Goal: Task Accomplishment & Management: Complete application form

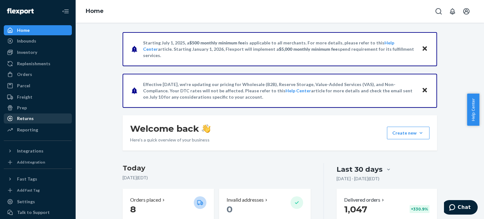
click at [28, 122] on div "Returns" at bounding box center [37, 118] width 67 height 9
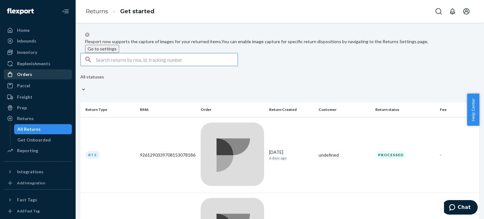
click at [29, 71] on div "Orders" at bounding box center [24, 74] width 15 height 6
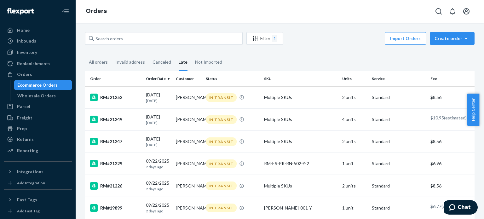
click at [184, 65] on div "Late" at bounding box center [183, 62] width 9 height 17
click at [175, 54] on input "Late" at bounding box center [175, 54] width 0 height 0
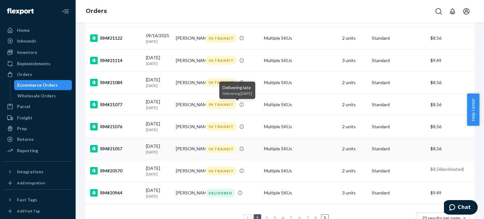
scroll to position [480, 0]
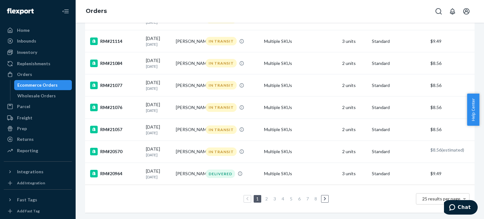
click at [274, 196] on link "3" at bounding box center [274, 198] width 5 height 5
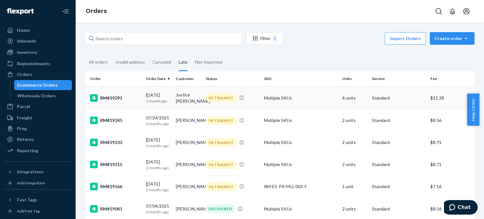
click at [116, 97] on div "RM#19291" at bounding box center [115, 98] width 51 height 8
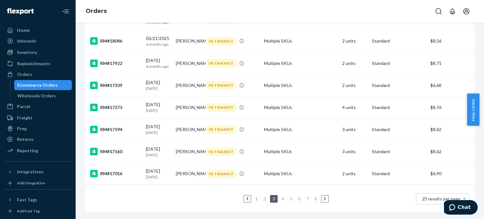
scroll to position [486, 0]
click at [262, 196] on link "2" at bounding box center [264, 198] width 5 height 5
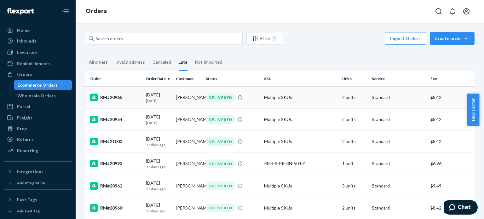
click at [118, 96] on div "RM#20965" at bounding box center [115, 98] width 51 height 8
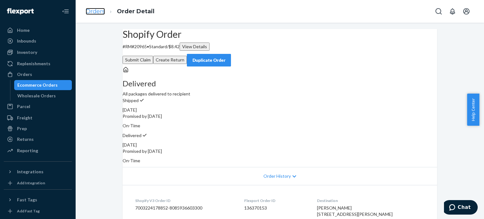
click at [95, 9] on link "Orders" at bounding box center [95, 11] width 19 height 7
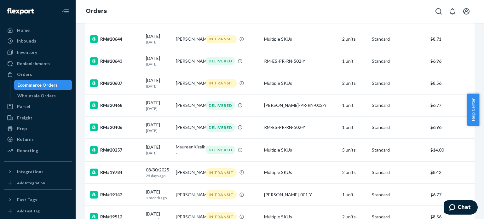
scroll to position [347, 0]
click at [118, 87] on div "RM#20607" at bounding box center [115, 83] width 51 height 8
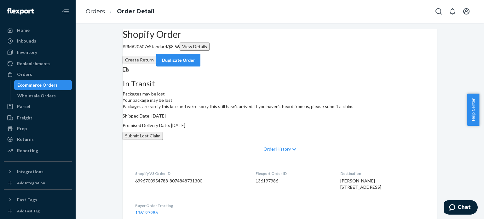
click at [163, 140] on button "Submit Lost Claim" at bounding box center [143, 136] width 40 height 8
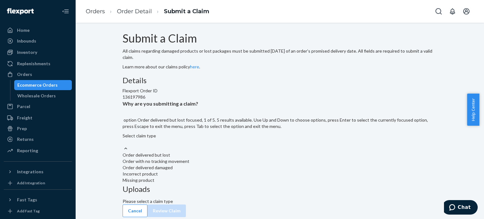
click at [232, 145] on div "Select claim type" at bounding box center [280, 139] width 315 height 13
click at [123, 145] on input "Why are you submitting a claim? option Order delivered but lost focused, 1 of 5…" at bounding box center [123, 142] width 1 height 6
click at [231, 158] on div "Order delivered but lost" at bounding box center [280, 155] width 315 height 6
click at [123, 145] on input "Why are you submitting a claim? option Order delivered but lost focused, 1 of 5…" at bounding box center [123, 142] width 1 height 6
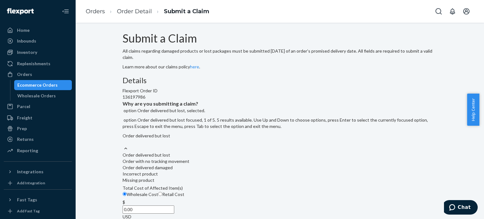
click at [230, 145] on div "Order delivered but lost" at bounding box center [280, 139] width 315 height 13
click at [123, 145] on input "Why are you submitting a claim? option Order delivered but lost, selected. opti…" at bounding box center [123, 142] width 1 height 6
click at [217, 165] on div "Order with no tracking movement" at bounding box center [280, 161] width 315 height 6
click at [123, 145] on input "Why are you submitting a claim? option Order delivered but lost, selected. opti…" at bounding box center [123, 142] width 1 height 6
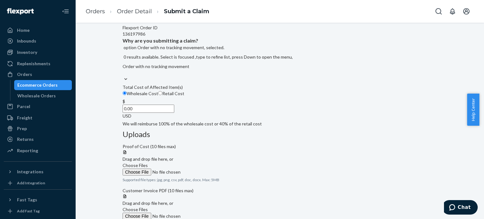
scroll to position [32, 0]
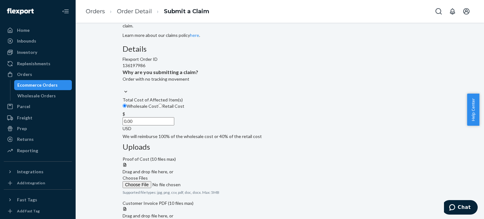
click at [162, 108] on input "Retail Cost" at bounding box center [160, 106] width 4 height 4
radio input "true"
radio input "false"
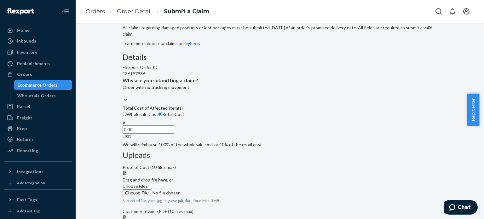
scroll to position [0, 0]
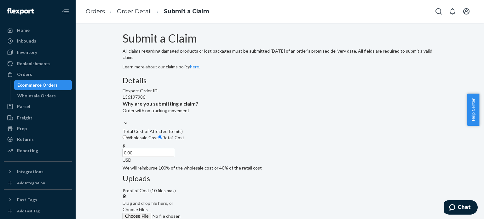
click at [148, 207] on span "Choose Files" at bounding box center [135, 209] width 25 height 5
click at [208, 213] on input "Choose Files" at bounding box center [166, 216] width 86 height 7
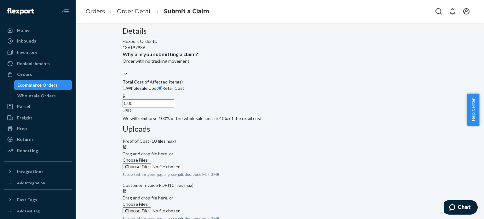
scroll to position [29, 0]
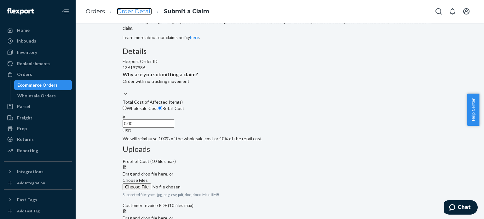
click at [125, 11] on link "Order Detail" at bounding box center [134, 11] width 35 height 7
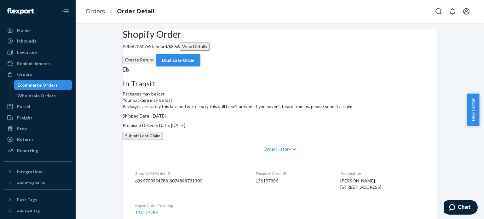
click at [163, 140] on button "Submit Lost Claim" at bounding box center [143, 136] width 40 height 8
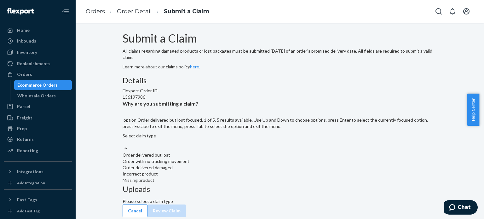
click at [232, 145] on div "Select claim type" at bounding box center [280, 139] width 315 height 13
click at [123, 145] on input "Why are you submitting a claim? option Order delivered but lost focused, 1 of 5…" at bounding box center [123, 142] width 1 height 6
click at [225, 165] on div "Order with no tracking movement" at bounding box center [280, 161] width 315 height 6
click at [123, 145] on input "Why are you submitting a claim? option Order with no tracking movement focused,…" at bounding box center [123, 142] width 1 height 6
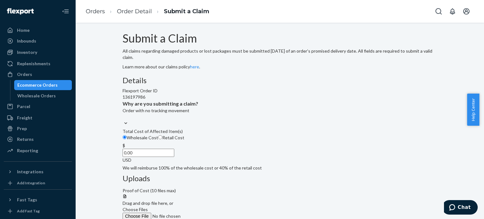
click at [208, 207] on label "Choose Files" at bounding box center [166, 213] width 86 height 13
click at [208, 213] on input "Choose Files" at bounding box center [166, 216] width 86 height 7
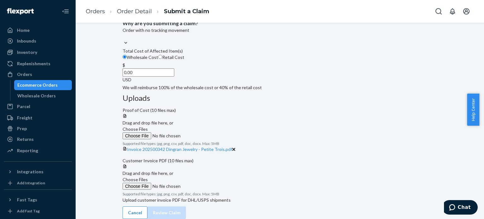
click at [208, 126] on label "Choose Files" at bounding box center [166, 132] width 86 height 13
click at [208, 132] on input "Choose Files" at bounding box center [166, 135] width 86 height 7
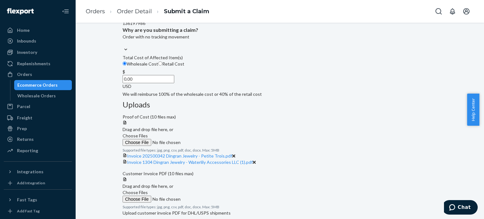
scroll to position [63, 0]
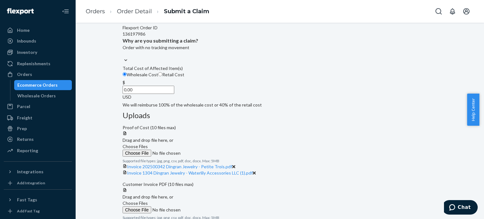
click at [162, 76] on input "Retail Cost" at bounding box center [160, 74] width 4 height 4
radio input "true"
radio input "false"
click at [174, 94] on input "0.00" at bounding box center [149, 90] width 52 height 8
type input "61.00"
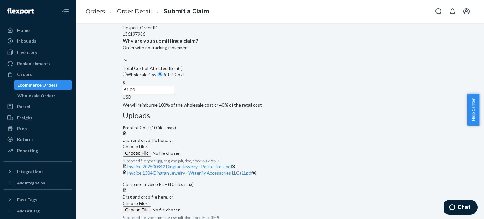
click at [235, 108] on p "We will reimburse 100% of the wholesale cost or 40% of the retail cost" at bounding box center [280, 105] width 315 height 6
click at [127, 76] on input "Wholesale Cost" at bounding box center [125, 74] width 4 height 4
radio input "true"
radio input "false"
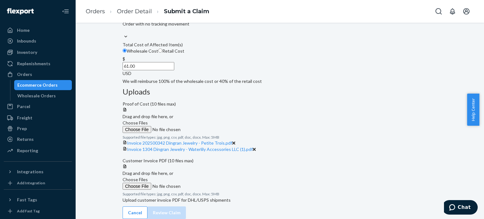
scroll to position [149, 0]
click at [148, 177] on span "Choose Files" at bounding box center [135, 179] width 25 height 5
click at [208, 183] on input "Choose Files" at bounding box center [166, 186] width 86 height 7
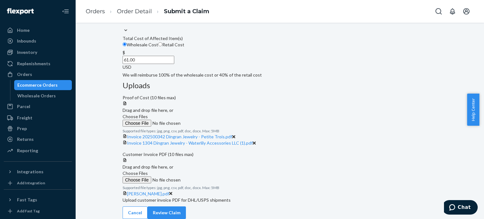
scroll to position [173, 0]
click at [186, 207] on button "Review Claim" at bounding box center [167, 213] width 38 height 13
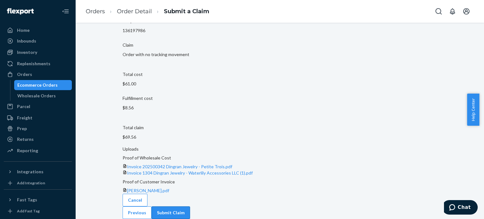
click at [190, 207] on button "Submit Claim" at bounding box center [171, 213] width 38 height 13
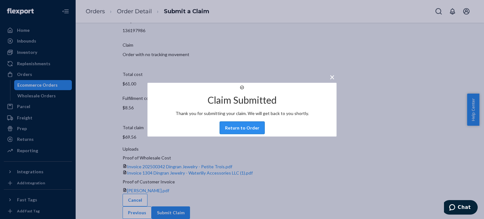
click at [244, 134] on button "Return to Order" at bounding box center [242, 127] width 45 height 13
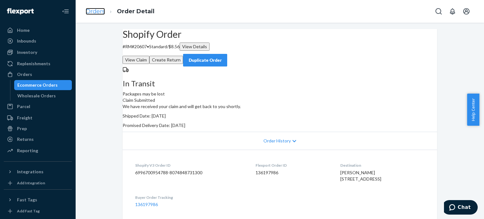
click at [100, 9] on link "Orders" at bounding box center [95, 11] width 19 height 7
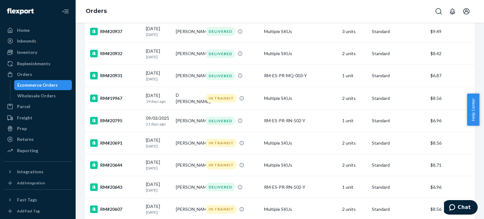
scroll to position [252, 0]
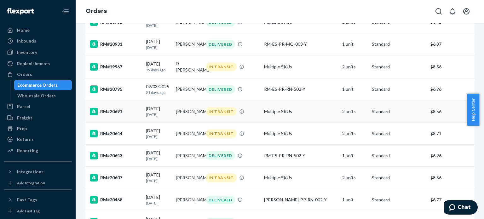
click at [117, 115] on div "RM#20691" at bounding box center [115, 112] width 51 height 8
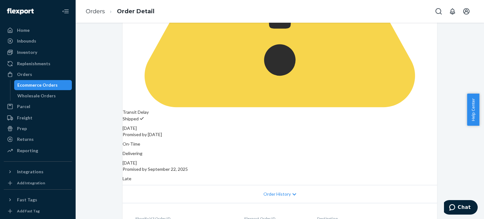
scroll to position [109, 0]
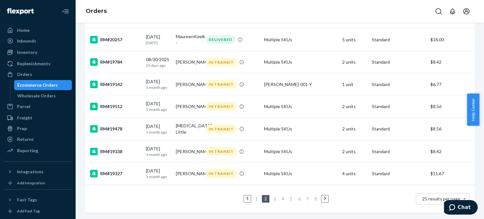
scroll to position [477, 0]
drag, startPoint x: 116, startPoint y: 78, endPoint x: 108, endPoint y: 198, distance: 120.8
click at [108, 198] on div "1 2 3 4 5 6 7 8 25 results per page" at bounding box center [280, 199] width 380 height 20
drag, startPoint x: 153, startPoint y: 76, endPoint x: 116, endPoint y: 78, distance: 37.6
drag, startPoint x: 116, startPoint y: 78, endPoint x: 100, endPoint y: 79, distance: 16.2
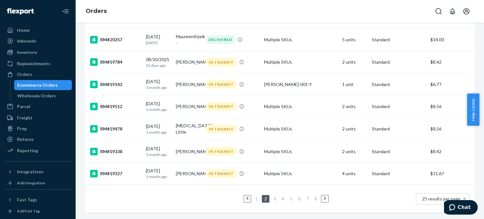
drag, startPoint x: 100, startPoint y: 79, endPoint x: 96, endPoint y: 193, distance: 113.6
click at [96, 193] on div "1 2 3 4 5 6 7 8 25 results per page" at bounding box center [280, 199] width 380 height 20
click at [122, 81] on div "RM#19142" at bounding box center [115, 85] width 51 height 8
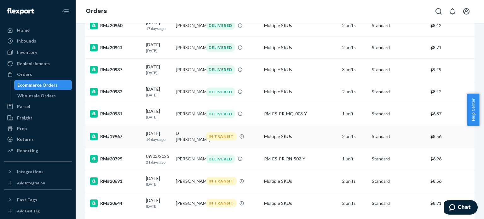
scroll to position [193, 0]
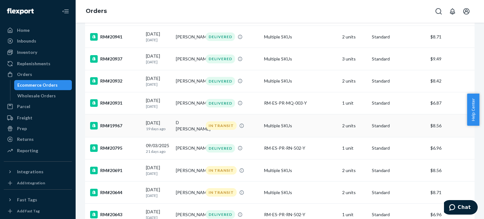
click at [116, 130] on div "RM#19967" at bounding box center [115, 126] width 51 height 8
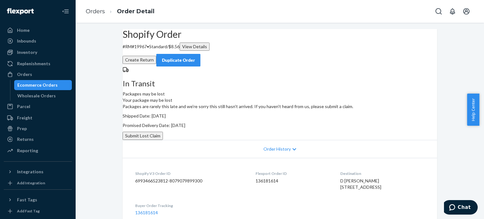
click at [163, 140] on button "Submit Lost Claim" at bounding box center [143, 136] width 40 height 8
click at [151, 51] on p "# RM#19967 • Standard / $8.56 View Details" at bounding box center [280, 47] width 315 height 8
copy p "19967"
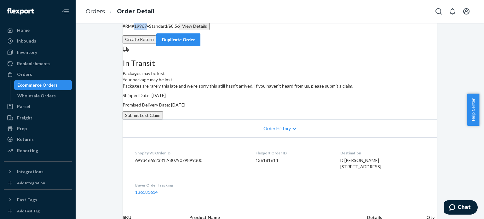
scroll to position [32, 0]
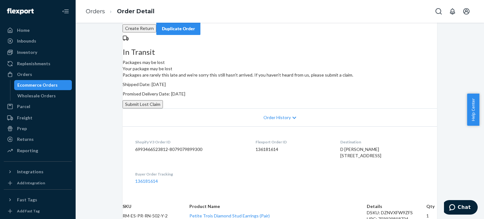
click at [163, 108] on button "Submit Lost Claim" at bounding box center [143, 104] width 40 height 8
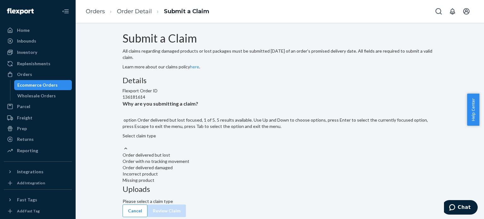
click at [219, 145] on div "Select claim type" at bounding box center [280, 139] width 315 height 13
click at [123, 145] on input "Why are you submitting a claim? option Order delivered but lost focused, 1 of 5…" at bounding box center [123, 142] width 1 height 6
click at [214, 165] on div "Order with no tracking movement" at bounding box center [280, 161] width 315 height 6
click at [123, 145] on input "Why are you submitting a claim? option Order with no tracking movement focused,…" at bounding box center [123, 142] width 1 height 6
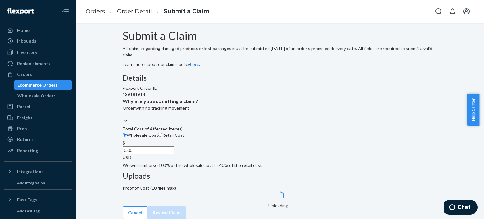
scroll to position [34, 0]
click at [162, 137] on input "Retail Cost" at bounding box center [160, 135] width 4 height 4
radio input "true"
radio input "false"
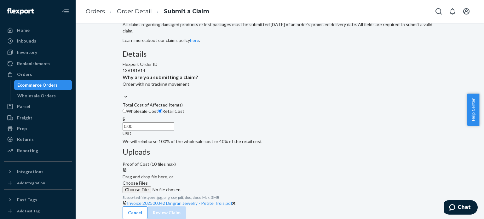
click at [174, 131] on input "0.00" at bounding box center [149, 126] width 52 height 8
type input "61.00"
click at [289, 185] on div "Uploads Proof of Cost (10 files max) Drag and drop file here, or Choose Files S…" at bounding box center [280, 177] width 315 height 64
click at [208, 180] on label "Choose Files" at bounding box center [166, 186] width 86 height 13
click at [208, 186] on input "Choose Files" at bounding box center [166, 189] width 86 height 7
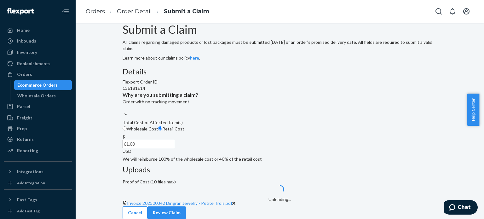
scroll to position [35, 0]
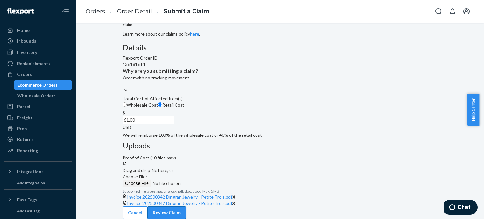
click at [186, 207] on button "Review Claim" at bounding box center [167, 213] width 38 height 13
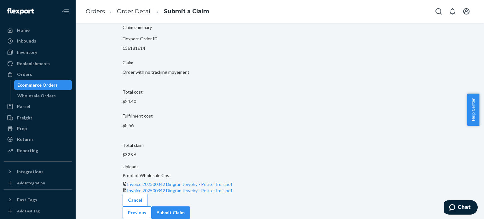
scroll to position [21, 0]
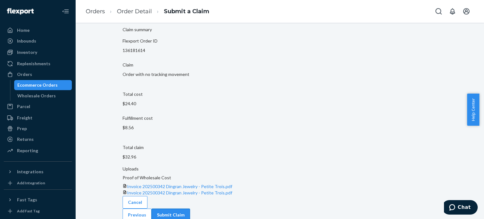
click at [190, 209] on button "Submit Claim" at bounding box center [171, 215] width 38 height 13
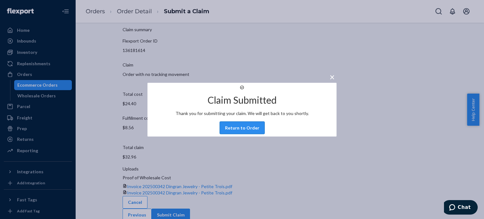
click at [243, 131] on button "Return to Order" at bounding box center [242, 127] width 45 height 13
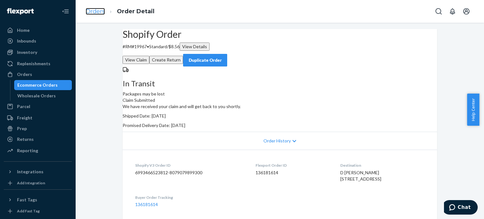
click at [102, 11] on link "Orders" at bounding box center [95, 11] width 19 height 7
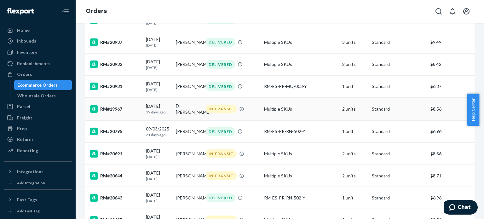
scroll to position [221, 0]
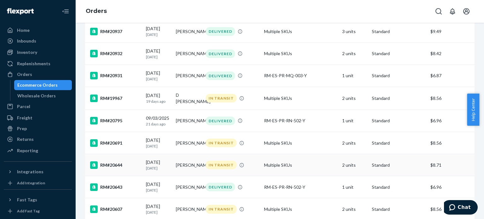
click at [111, 169] on div "RM#20644" at bounding box center [115, 165] width 51 height 8
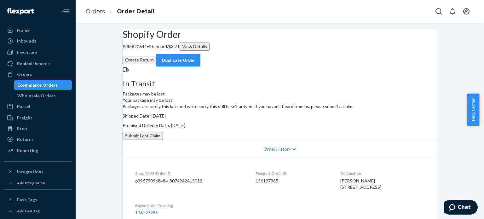
click at [163, 140] on button "Submit Lost Claim" at bounding box center [143, 136] width 40 height 8
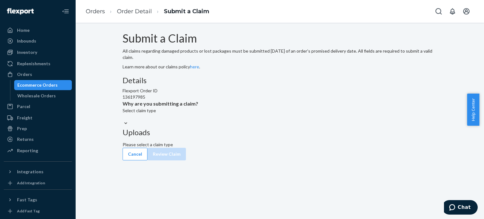
click at [232, 120] on div "Select claim type" at bounding box center [280, 114] width 315 height 13
click at [123, 120] on input "Why are you submitting a claim? Select claim type" at bounding box center [123, 117] width 1 height 6
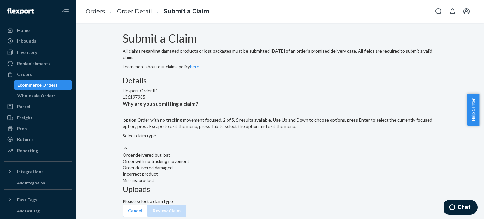
click at [222, 165] on div "Order with no tracking movement" at bounding box center [280, 161] width 315 height 6
click at [123, 145] on input "Why are you submitting a claim? option Order with no tracking movement focused,…" at bounding box center [123, 142] width 1 height 6
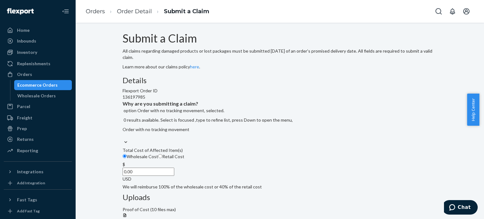
click at [184, 160] on label "Retail Cost" at bounding box center [171, 157] width 26 height 6
click at [162, 158] on input "Retail Cost" at bounding box center [160, 156] width 4 height 4
radio input "true"
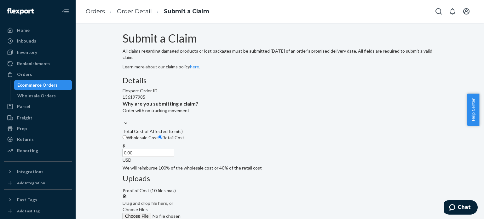
click at [213, 143] on div "Wholesale Cost Retail Cost" at bounding box center [280, 139] width 315 height 8
click at [127, 139] on input "Wholesale Cost" at bounding box center [125, 137] width 4 height 4
radio input "true"
radio input "false"
click at [174, 157] on input "0.00" at bounding box center [149, 153] width 52 height 8
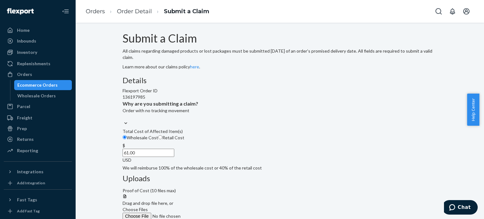
type input "61.00"
click at [265, 108] on div "Details Flexport Order ID 136197985 Why are you submitting a claim? Order with …" at bounding box center [280, 123] width 315 height 95
click at [208, 207] on label "Choose Files" at bounding box center [166, 213] width 86 height 13
click at [208, 213] on input "Choose Files" at bounding box center [166, 216] width 86 height 7
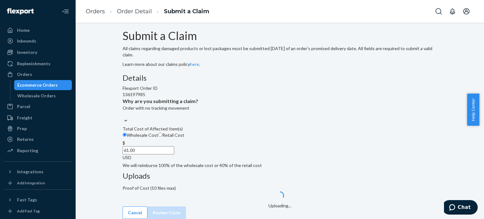
scroll to position [34, 0]
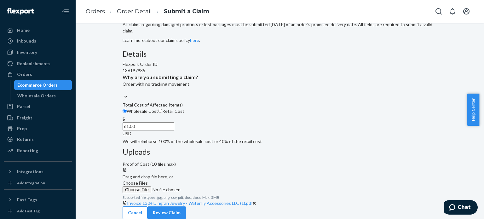
click at [208, 180] on label "Choose Files" at bounding box center [166, 186] width 86 height 13
click at [208, 186] on input "Choose Files" at bounding box center [166, 189] width 86 height 7
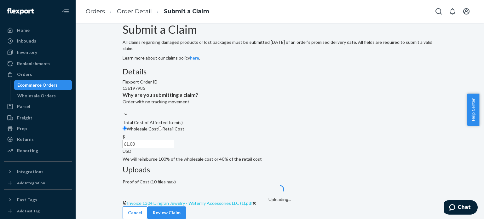
scroll to position [35, 0]
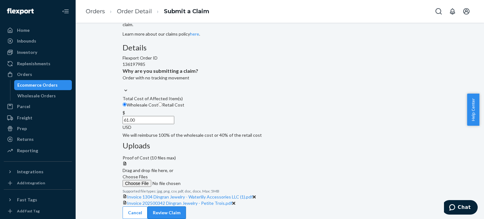
click at [186, 207] on button "Review Claim" at bounding box center [167, 213] width 38 height 13
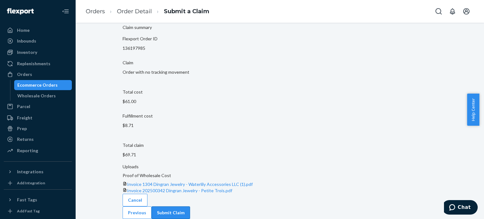
scroll to position [21, 0]
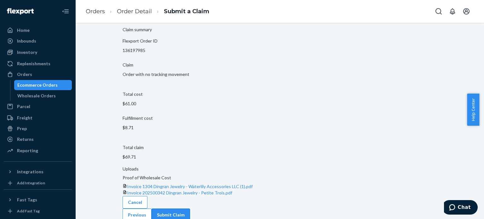
click at [190, 209] on button "Submit Claim" at bounding box center [171, 215] width 38 height 13
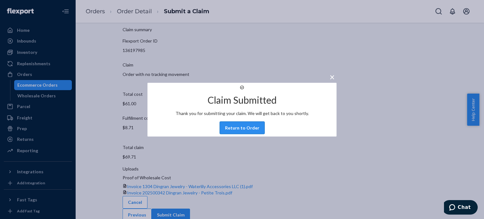
click at [252, 134] on button "Return to Order" at bounding box center [242, 127] width 45 height 13
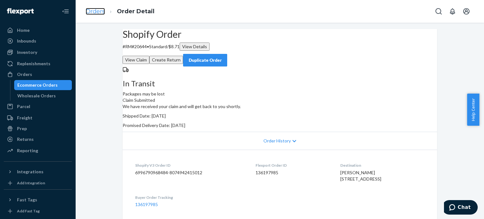
click at [101, 12] on link "Orders" at bounding box center [95, 11] width 19 height 7
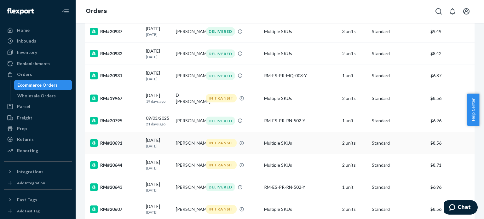
scroll to position [252, 0]
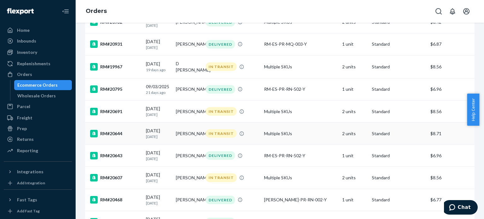
click at [119, 137] on div "RM#20644" at bounding box center [115, 134] width 51 height 8
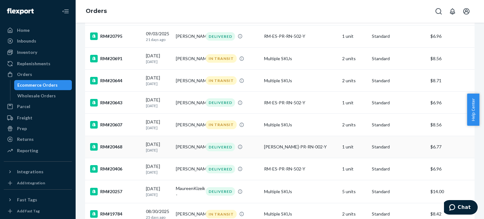
scroll to position [315, 0]
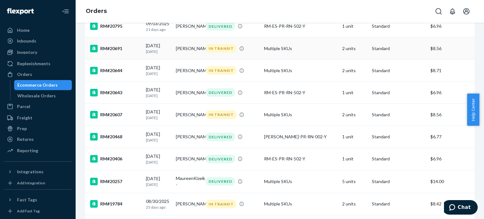
click at [118, 52] on div "RM#20691" at bounding box center [115, 49] width 51 height 8
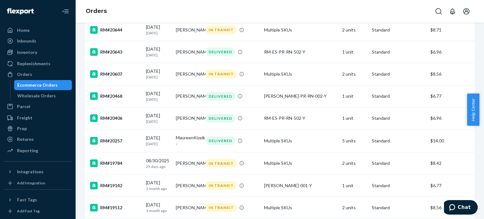
scroll to position [378, 0]
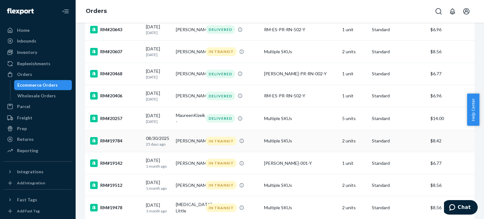
click at [117, 145] on div "RM#19784" at bounding box center [115, 141] width 51 height 8
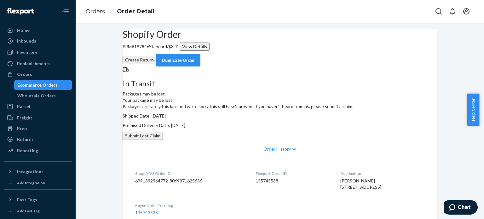
click at [163, 140] on button "Submit Lost Claim" at bounding box center [143, 136] width 40 height 8
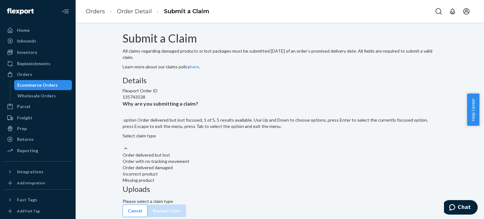
click at [227, 145] on div "Select claim type" at bounding box center [280, 139] width 315 height 13
click at [123, 145] on input "Why are you submitting a claim? option Order delivered but lost focused, 1 of 5…" at bounding box center [123, 142] width 1 height 6
drag, startPoint x: 224, startPoint y: 176, endPoint x: 223, endPoint y: 184, distance: 8.0
click at [223, 184] on div "Order delivered but lost Order with no tracking movement Order delivered damage…" at bounding box center [280, 168] width 315 height 32
click at [123, 145] on input "Why are you submitting a claim? option Order with no tracking movement focused,…" at bounding box center [123, 142] width 1 height 6
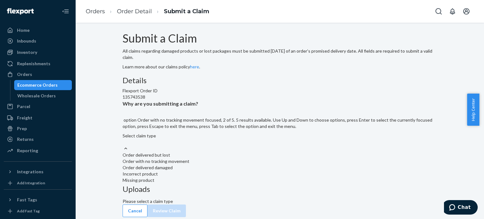
click at [223, 165] on div "Order with no tracking movement" at bounding box center [280, 161] width 315 height 6
click at [123, 145] on input "Why are you submitting a claim? option Order with no tracking movement focused,…" at bounding box center [123, 142] width 1 height 6
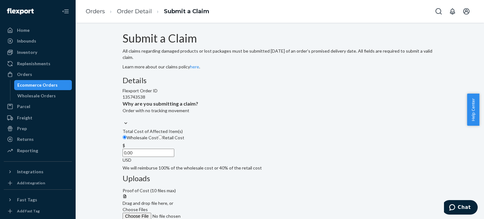
click at [148, 207] on span "Choose Files" at bounding box center [135, 209] width 25 height 5
click at [208, 213] on input "Choose Files" at bounding box center [166, 216] width 86 height 7
click at [162, 139] on input "Retail Cost" at bounding box center [160, 137] width 4 height 4
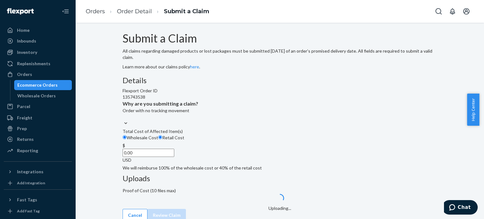
radio input "true"
radio input "false"
click at [174, 157] on input "0.00" at bounding box center [149, 153] width 52 height 8
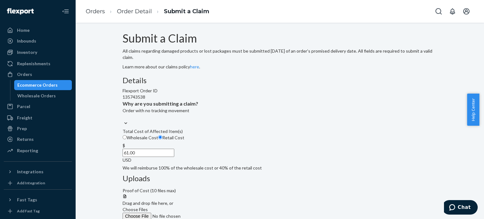
type input "61.00"
click at [264, 171] on div "Details Flexport Order ID 135743538 Why are you submitting a claim? Order with …" at bounding box center [280, 123] width 315 height 95
click at [208, 207] on label "Choose Files" at bounding box center [166, 213] width 86 height 13
click at [208, 213] on input "Choose Files" at bounding box center [166, 216] width 86 height 7
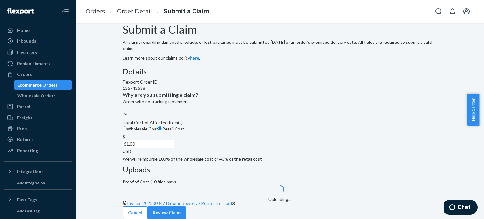
scroll to position [35, 0]
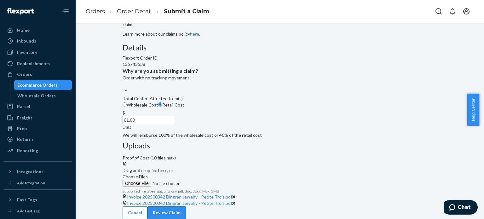
click at [186, 207] on button "Review Claim" at bounding box center [167, 213] width 38 height 13
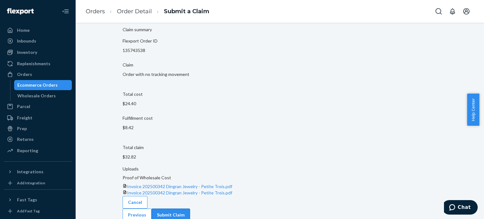
click at [190, 209] on button "Submit Claim" at bounding box center [171, 215] width 38 height 13
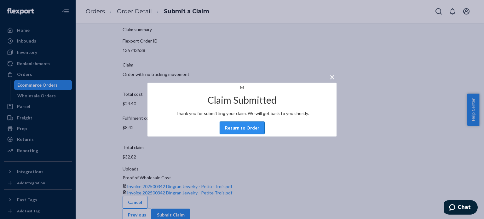
click at [246, 134] on button "Return to Order" at bounding box center [242, 127] width 45 height 13
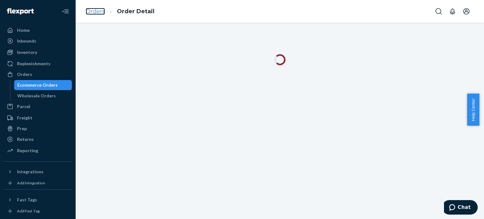
click at [98, 12] on link "Orders" at bounding box center [95, 11] width 19 height 7
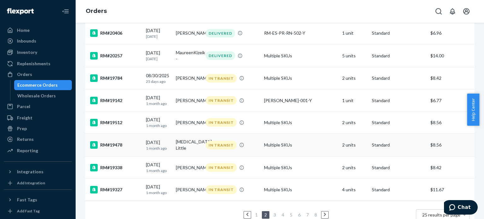
scroll to position [441, 0]
click at [119, 126] on div "RM#19512" at bounding box center [115, 123] width 51 height 8
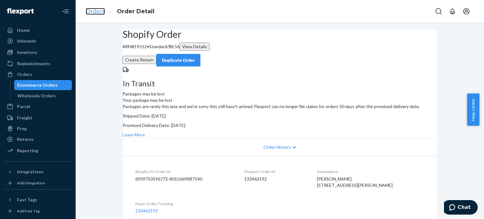
click at [92, 10] on link "Orders" at bounding box center [95, 11] width 19 height 7
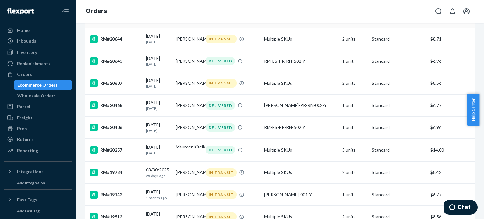
scroll to position [473, 0]
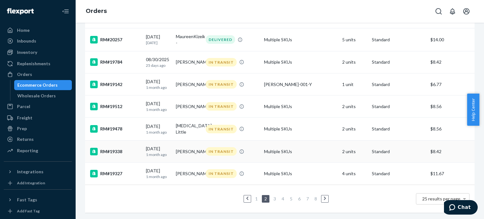
click at [119, 148] on div "RM#19338" at bounding box center [115, 152] width 51 height 8
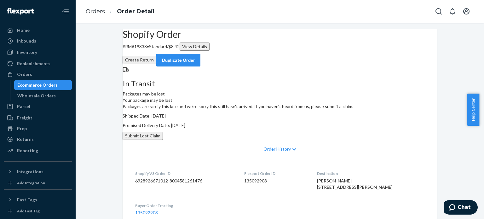
click at [163, 140] on button "Submit Lost Claim" at bounding box center [143, 136] width 40 height 8
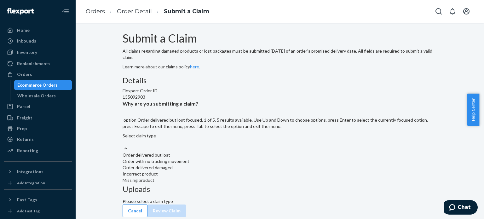
click at [196, 145] on div "Select claim type" at bounding box center [280, 139] width 315 height 13
click at [123, 145] on input "Why are you submitting a claim? option Order delivered but lost focused, 1 of 5…" at bounding box center [123, 142] width 1 height 6
click at [192, 165] on div "Order with no tracking movement" at bounding box center [280, 161] width 315 height 6
click at [123, 145] on input "Why are you submitting a claim? option Order with no tracking movement focused,…" at bounding box center [123, 142] width 1 height 6
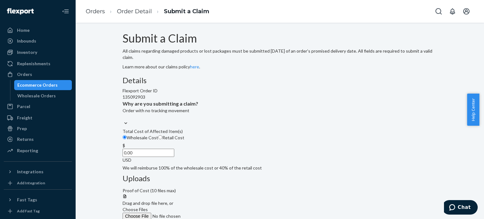
click at [148, 207] on span "Choose Files" at bounding box center [135, 209] width 25 height 5
click at [208, 213] on input "Choose Files" at bounding box center [166, 216] width 86 height 7
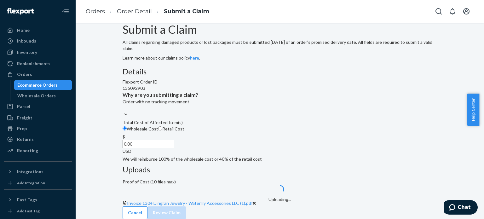
scroll to position [35, 0]
click at [237, 111] on div "Order with no tracking movement" at bounding box center [280, 105] width 315 height 13
click at [123, 111] on input "Why are you submitting a claim? Order with no tracking movement" at bounding box center [123, 108] width 1 height 6
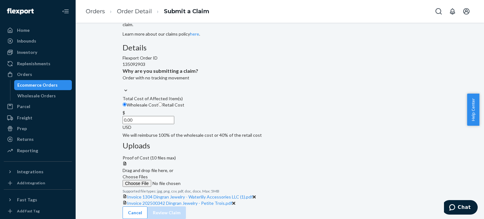
click at [255, 134] on div "Details Flexport Order ID 135092903 Why are you submitting a claim? Order with …" at bounding box center [280, 91] width 315 height 95
click at [162, 107] on input "Retail Cost" at bounding box center [160, 104] width 4 height 4
radio input "true"
radio input "false"
click at [174, 124] on input "0.00" at bounding box center [149, 120] width 52 height 8
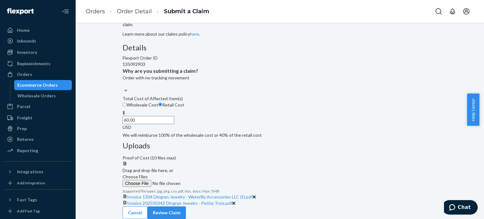
type input "60.00"
click at [203, 138] on p "We will reimburse 100% of the wholesale cost or 40% of the retail cost" at bounding box center [280, 135] width 315 height 6
click at [127, 107] on input "Wholesale Cost" at bounding box center [125, 104] width 4 height 4
radio input "true"
radio input "false"
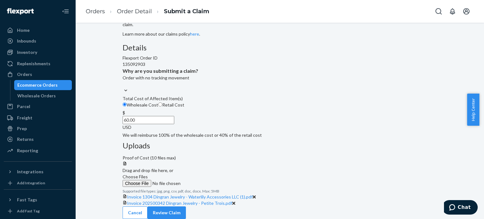
scroll to position [64, 0]
click at [186, 209] on button "Review Claim" at bounding box center [167, 213] width 38 height 13
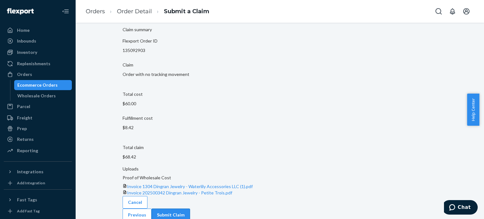
click at [190, 209] on button "Submit Claim" at bounding box center [171, 215] width 38 height 13
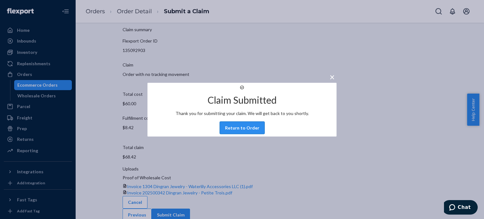
click at [242, 133] on button "Return to Order" at bounding box center [242, 127] width 45 height 13
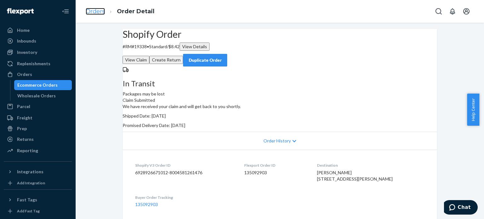
click at [97, 10] on link "Orders" at bounding box center [95, 11] width 19 height 7
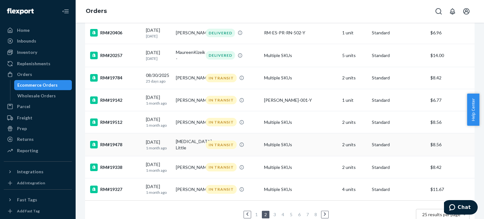
scroll to position [473, 0]
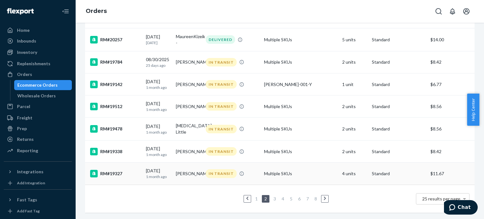
click at [107, 173] on div "RM#19327" at bounding box center [115, 174] width 51 height 8
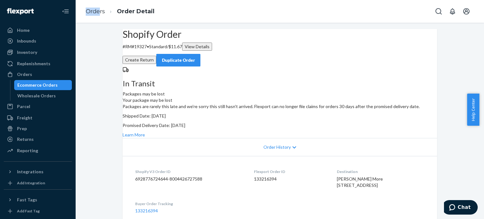
click at [98, 8] on li "Orders" at bounding box center [95, 12] width 19 height 8
click at [98, 8] on link "Orders" at bounding box center [95, 11] width 19 height 7
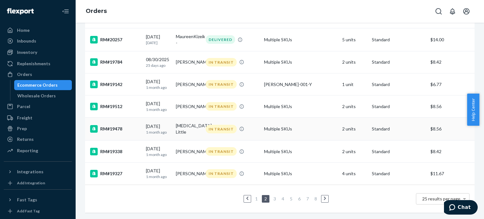
scroll to position [477, 0]
click at [114, 148] on div "RM#19338" at bounding box center [115, 152] width 51 height 8
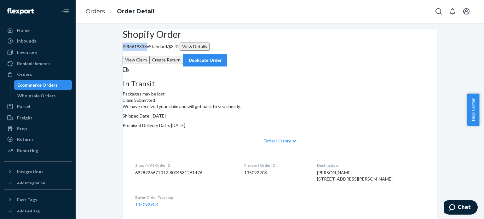
drag, startPoint x: 158, startPoint y: 63, endPoint x: 133, endPoint y: 64, distance: 24.9
click at [133, 51] on p "# RM#19338 • Standard / $8.42 View Details" at bounding box center [280, 47] width 315 height 8
copy p "# RM#19338"
click at [100, 14] on link "Orders" at bounding box center [95, 11] width 19 height 7
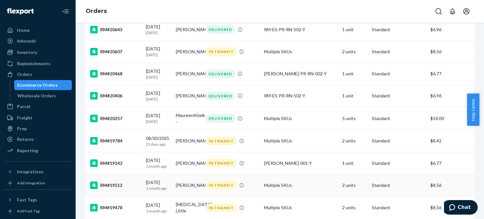
scroll to position [477, 0]
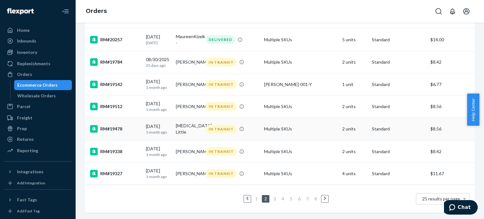
click at [120, 125] on div "RM#19478" at bounding box center [115, 129] width 51 height 8
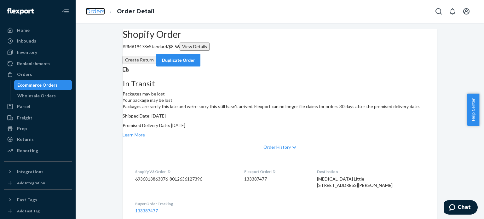
click at [101, 10] on link "Orders" at bounding box center [95, 11] width 19 height 7
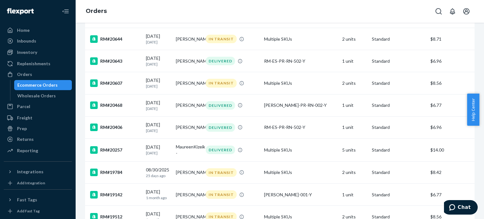
scroll to position [477, 0]
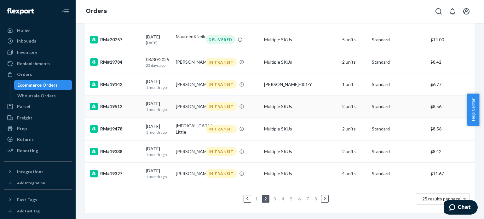
click at [116, 103] on div "RM#19512" at bounding box center [115, 107] width 51 height 8
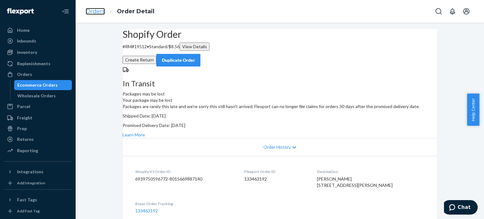
click at [99, 12] on link "Orders" at bounding box center [95, 11] width 19 height 7
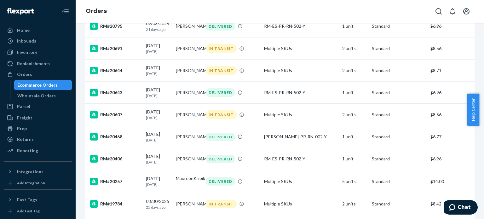
scroll to position [477, 0]
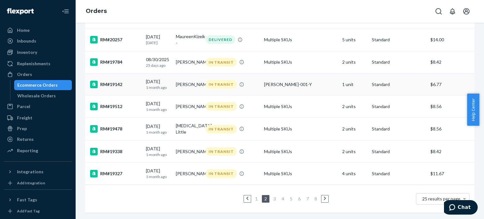
click at [109, 81] on div "RM#19142" at bounding box center [115, 85] width 51 height 8
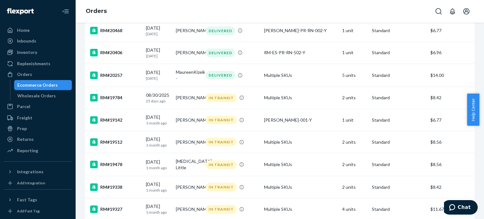
scroll to position [477, 0]
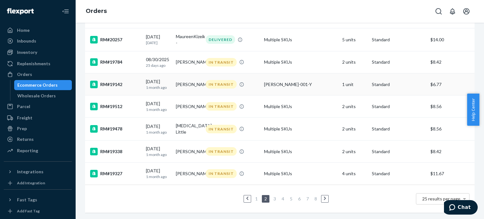
click at [119, 81] on div "RM#19142" at bounding box center [115, 85] width 51 height 8
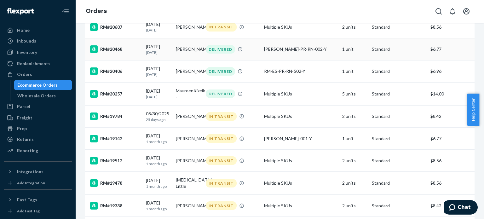
scroll to position [441, 0]
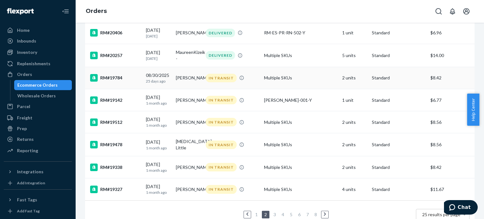
click at [114, 82] on div "RM#19784" at bounding box center [115, 78] width 51 height 8
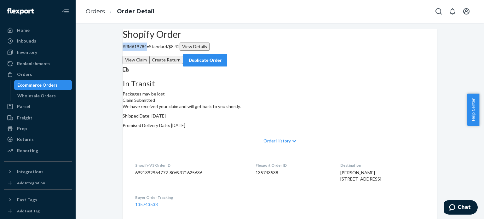
drag, startPoint x: 157, startPoint y: 62, endPoint x: 132, endPoint y: 61, distance: 24.9
click at [132, 61] on div "Shopify Order # RM#19784 • Standard / $8.42 View Details View Claim Create Retu…" at bounding box center [280, 48] width 315 height 38
copy p "# RM#19784"
click at [96, 14] on link "Orders" at bounding box center [95, 11] width 19 height 7
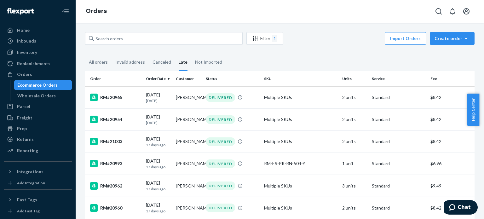
click at [179, 61] on div "Late" at bounding box center [183, 62] width 9 height 17
click at [175, 54] on input "Late" at bounding box center [175, 54] width 0 height 0
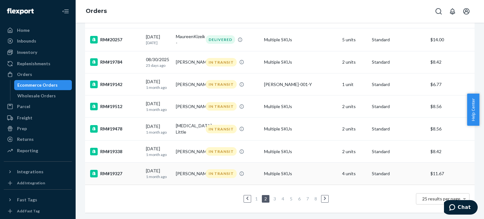
scroll to position [477, 0]
click at [254, 196] on link "1" at bounding box center [256, 198] width 5 height 5
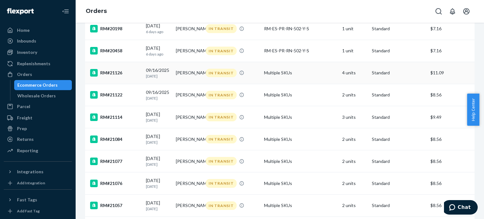
scroll to position [410, 0]
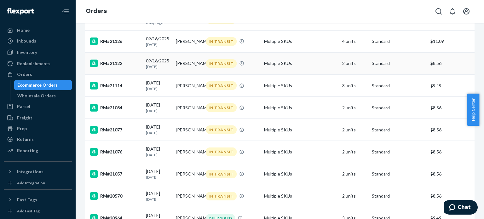
click at [114, 67] on div "RM#21122" at bounding box center [115, 64] width 51 height 8
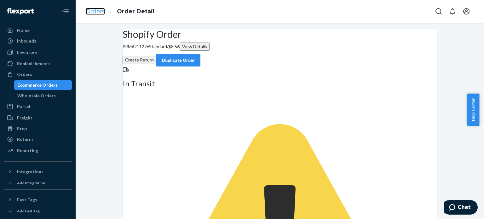
click at [96, 12] on link "Orders" at bounding box center [95, 11] width 19 height 7
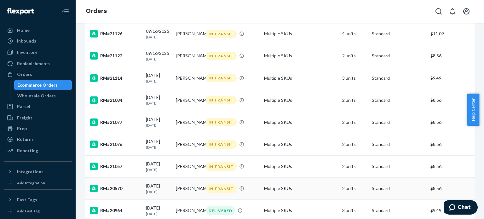
scroll to position [480, 0]
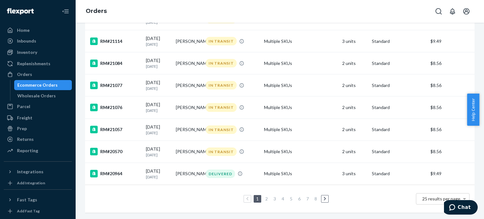
click at [264, 196] on link "2" at bounding box center [266, 198] width 5 height 5
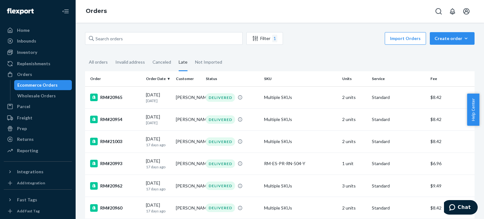
click at [182, 63] on div "Late" at bounding box center [183, 62] width 9 height 17
click at [175, 54] on input "Late" at bounding box center [175, 54] width 0 height 0
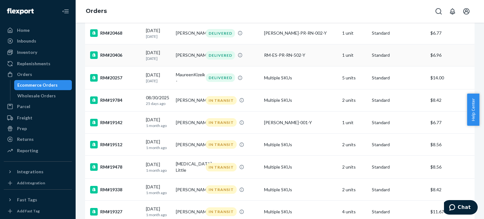
scroll to position [477, 0]
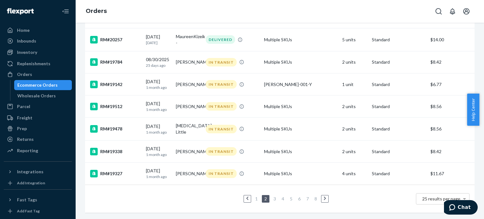
click at [255, 196] on link "1" at bounding box center [256, 198] width 5 height 5
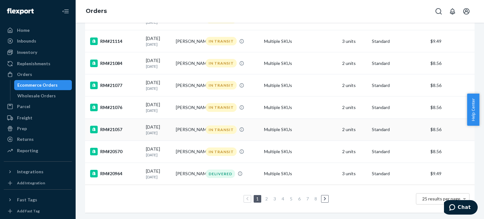
scroll to position [480, 0]
click at [266, 196] on link "2" at bounding box center [266, 198] width 5 height 5
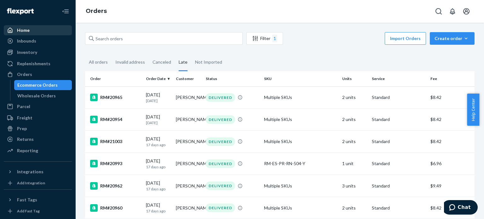
click at [21, 30] on div "Home" at bounding box center [23, 30] width 13 height 6
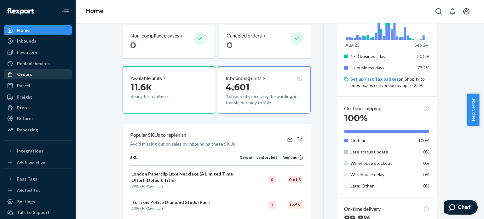
scroll to position [195, 0]
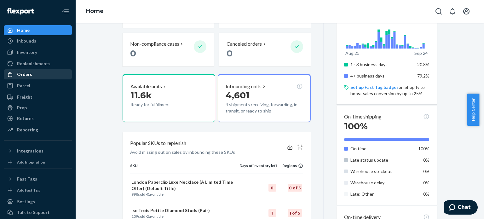
click at [30, 76] on div "Orders" at bounding box center [24, 74] width 15 height 6
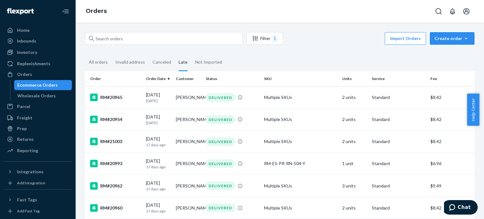
click at [181, 64] on div "Late" at bounding box center [183, 62] width 9 height 17
click at [175, 54] on input "Late" at bounding box center [175, 54] width 0 height 0
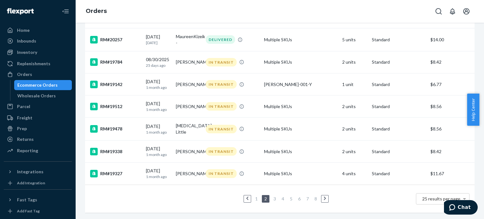
scroll to position [477, 0]
click at [272, 196] on link "3" at bounding box center [274, 198] width 5 height 5
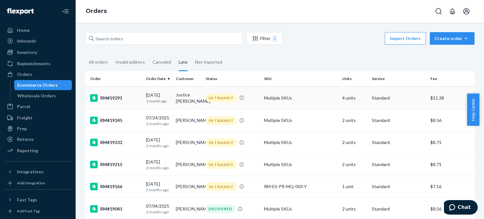
click at [106, 96] on div "RM#19291" at bounding box center [115, 98] width 51 height 8
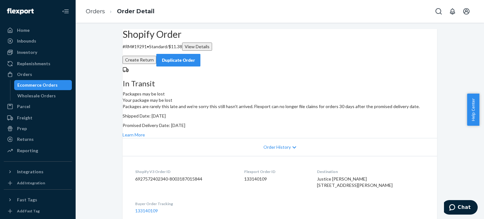
click at [399, 138] on div "Packages are rarely this late and we're sorry this still hasn't arrived. Flexpo…" at bounding box center [280, 120] width 315 height 35
click at [145, 137] on link "Learn More" at bounding box center [134, 134] width 22 height 5
click at [28, 32] on div "Home" at bounding box center [23, 30] width 13 height 6
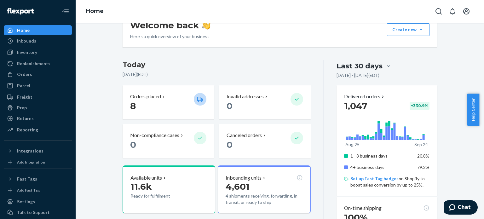
scroll to position [32, 0]
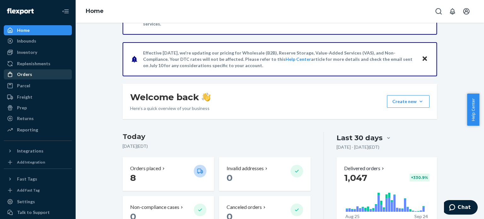
click at [23, 76] on div "Orders" at bounding box center [24, 74] width 15 height 6
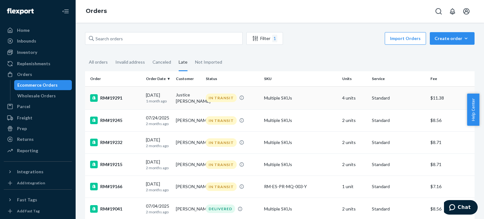
click at [116, 100] on div "RM#19291" at bounding box center [115, 98] width 51 height 8
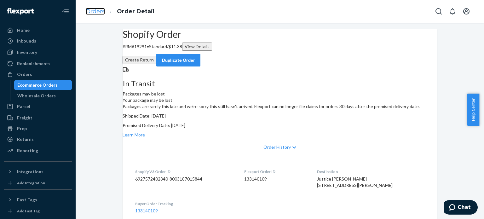
click at [102, 11] on link "Orders" at bounding box center [95, 11] width 19 height 7
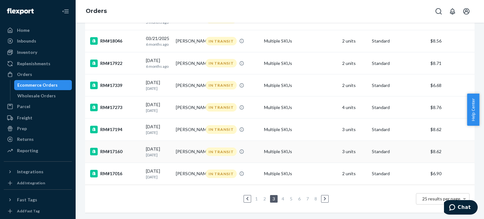
scroll to position [486, 0]
click at [254, 196] on link "1" at bounding box center [256, 198] width 5 height 5
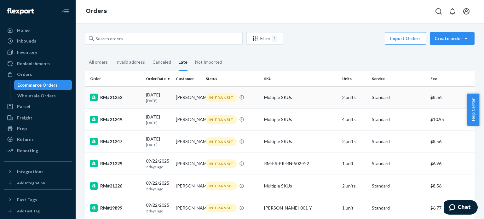
click at [116, 94] on div "RM#21252" at bounding box center [115, 98] width 51 height 8
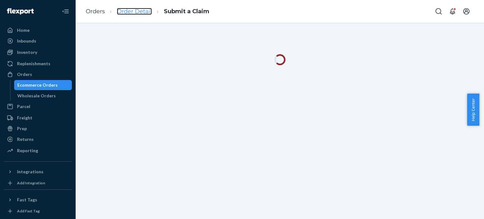
click at [139, 10] on link "Order Detail" at bounding box center [134, 11] width 35 height 7
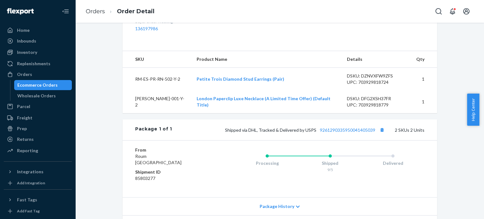
scroll to position [221, 0]
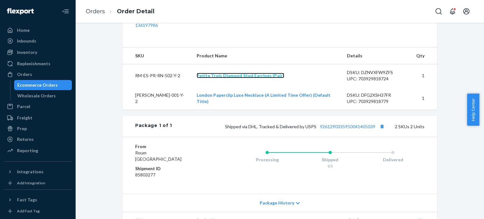
click at [231, 78] on link "Petite Trois Diamond Stud Earrings (Pair)" at bounding box center [241, 75] width 88 height 5
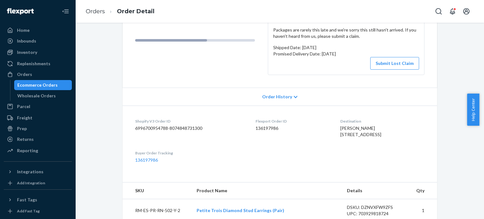
scroll to position [95, 0]
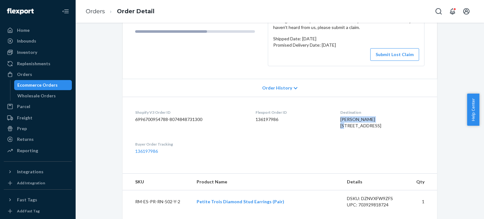
drag, startPoint x: 355, startPoint y: 120, endPoint x: 318, endPoint y: 120, distance: 37.5
click at [318, 120] on dl "Shopify V3 Order ID 6996700954788-8074848731300 Flexport Order ID 136197986 Des…" at bounding box center [280, 132] width 315 height 70
copy span "jinky ballocanag"
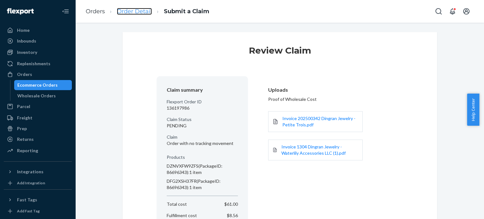
click at [120, 8] on link "Order Detail" at bounding box center [134, 11] width 35 height 7
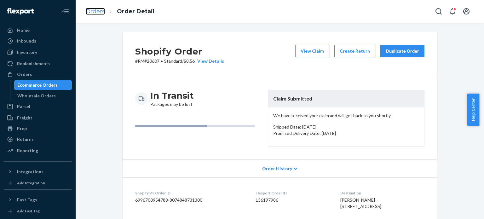
click at [99, 11] on link "Orders" at bounding box center [95, 11] width 19 height 7
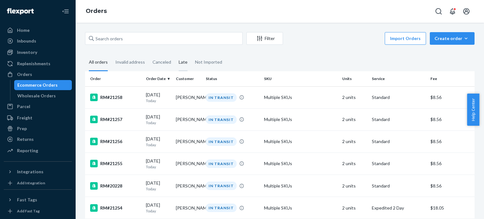
click at [181, 60] on div "Late" at bounding box center [183, 62] width 9 height 17
click at [175, 54] on input "Late" at bounding box center [175, 54] width 0 height 0
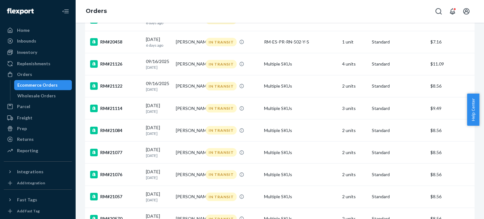
scroll to position [480, 0]
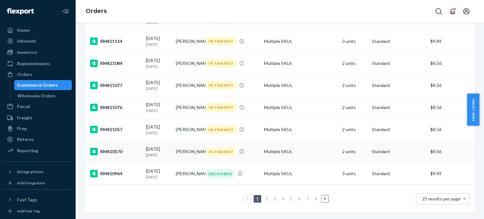
click at [118, 148] on div "RM#20570" at bounding box center [115, 152] width 51 height 8
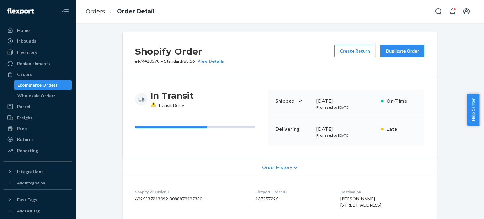
click at [151, 104] on icon at bounding box center [153, 104] width 5 height 5
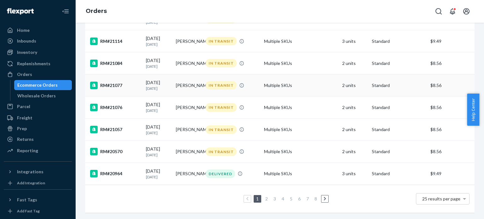
scroll to position [480, 0]
click at [266, 196] on link "2" at bounding box center [266, 198] width 5 height 5
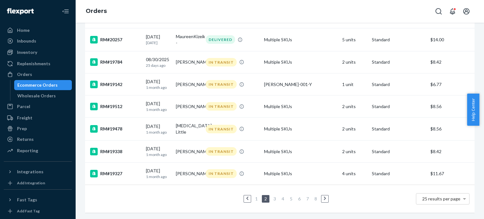
scroll to position [477, 0]
click at [272, 196] on link "3" at bounding box center [274, 198] width 5 height 5
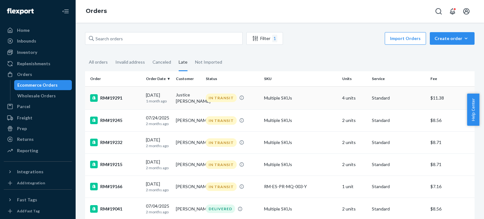
click at [119, 95] on div "RM#19291" at bounding box center [115, 98] width 51 height 8
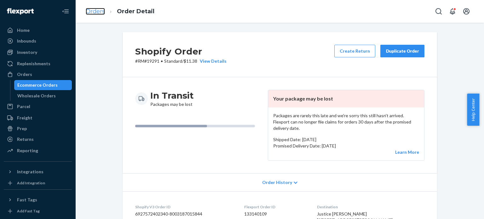
click at [101, 10] on link "Orders" at bounding box center [95, 11] width 19 height 7
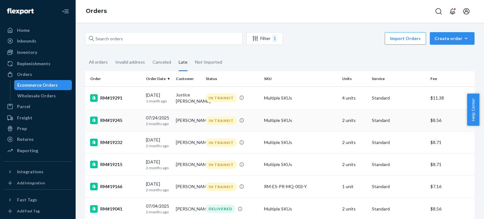
click at [117, 118] on div "RM#19245" at bounding box center [115, 121] width 51 height 8
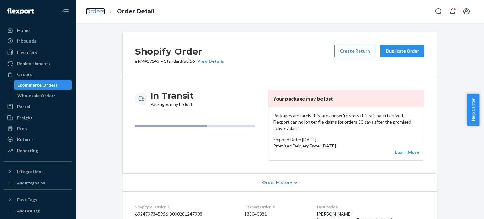
click at [101, 9] on link "Orders" at bounding box center [95, 11] width 19 height 7
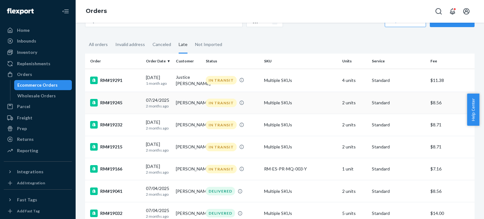
scroll to position [32, 0]
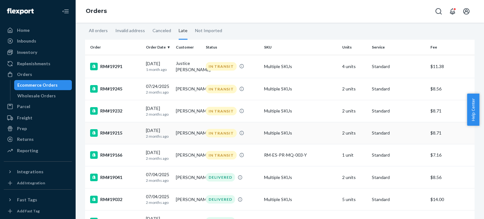
click at [110, 137] on div "RM#19215" at bounding box center [115, 133] width 51 height 8
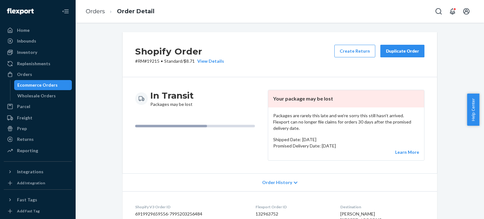
click at [98, 7] on ol "Orders Order Detail" at bounding box center [120, 11] width 79 height 19
click at [96, 11] on link "Orders" at bounding box center [95, 11] width 19 height 7
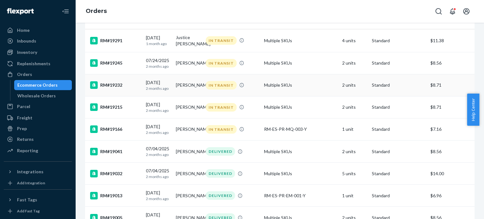
scroll to position [63, 0]
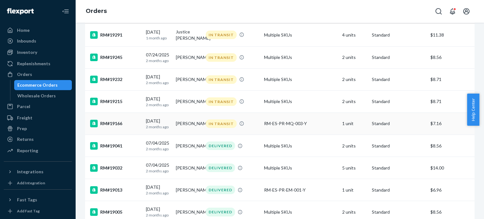
click at [116, 127] on div "RM#19166" at bounding box center [115, 124] width 51 height 8
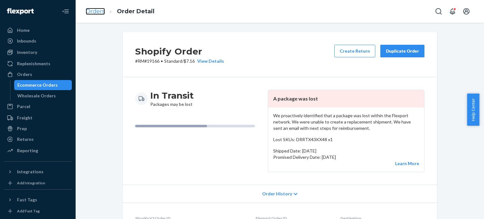
click at [96, 11] on link "Orders" at bounding box center [95, 11] width 19 height 7
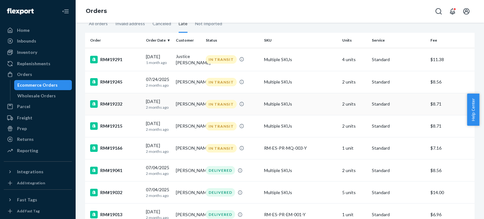
scroll to position [63, 0]
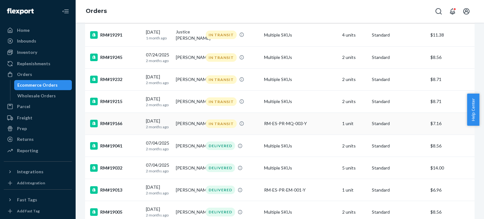
click at [116, 127] on div "RM#19166" at bounding box center [115, 124] width 51 height 8
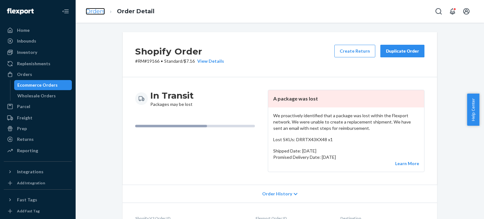
click at [96, 11] on link "Orders" at bounding box center [95, 11] width 19 height 7
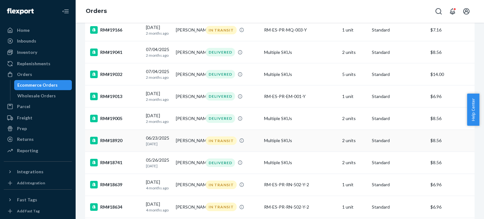
scroll to position [158, 0]
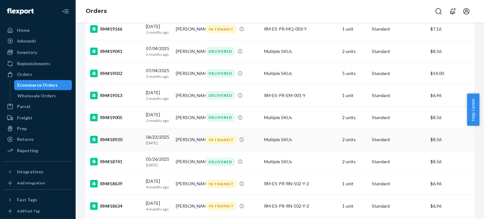
click at [105, 143] on div "RM#18920" at bounding box center [115, 140] width 51 height 8
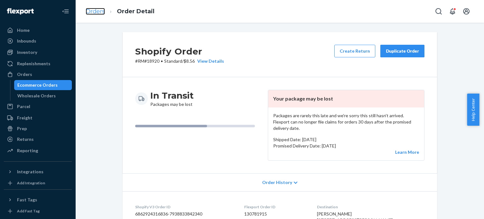
click at [98, 12] on link "Orders" at bounding box center [95, 11] width 19 height 7
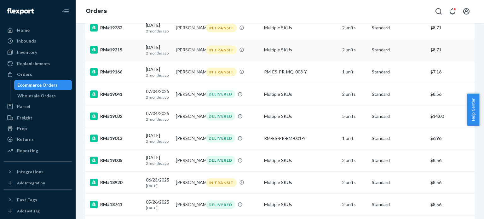
scroll to position [126, 0]
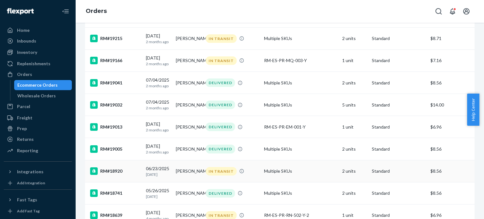
click at [112, 175] on div "RM#18920" at bounding box center [115, 171] width 51 height 8
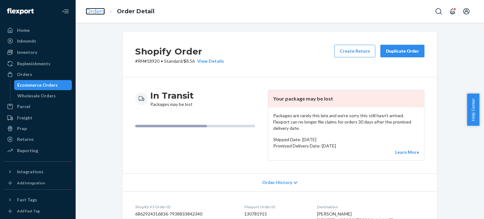
click at [98, 10] on link "Orders" at bounding box center [95, 11] width 19 height 7
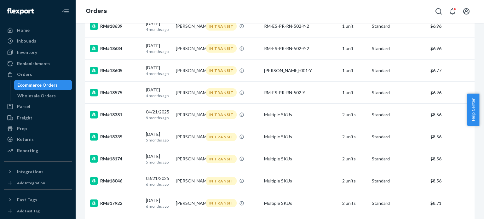
scroll to position [486, 0]
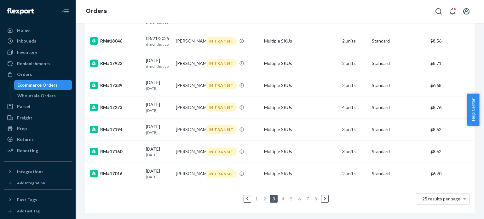
click at [283, 196] on link "4" at bounding box center [283, 198] width 5 height 5
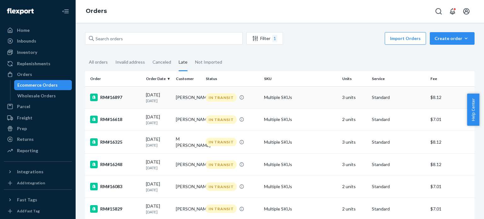
click at [105, 99] on div "RM#16897" at bounding box center [115, 98] width 51 height 8
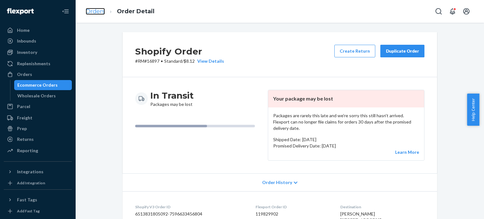
click at [96, 11] on link "Orders" at bounding box center [95, 11] width 19 height 7
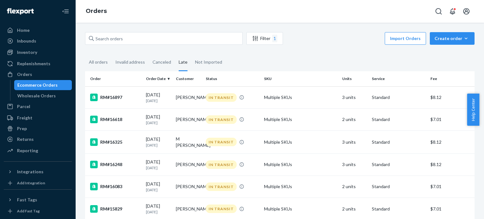
click at [179, 64] on div "Late" at bounding box center [183, 62] width 9 height 17
click at [175, 54] on input "Late" at bounding box center [175, 54] width 0 height 0
click at [180, 62] on div "Late" at bounding box center [183, 62] width 9 height 17
click at [175, 54] on input "Late" at bounding box center [175, 54] width 0 height 0
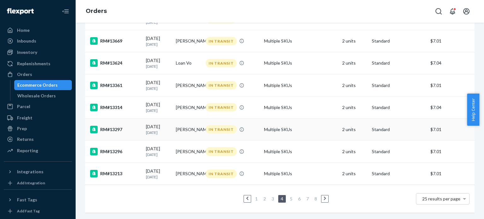
scroll to position [478, 0]
click at [255, 196] on link "1" at bounding box center [256, 198] width 5 height 5
click at [118, 148] on div "RM#20570" at bounding box center [115, 152] width 51 height 8
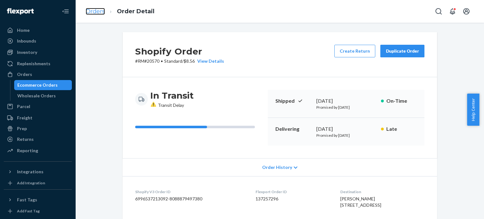
click at [98, 12] on link "Orders" at bounding box center [95, 11] width 19 height 7
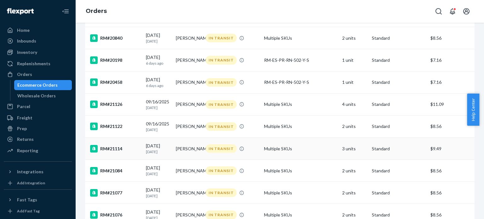
scroll to position [480, 0]
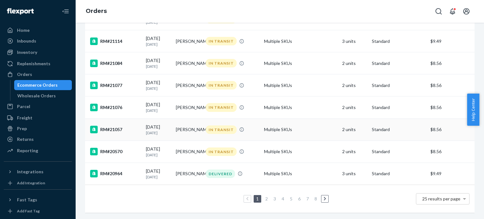
click at [109, 126] on div "RM#21057" at bounding box center [115, 130] width 51 height 8
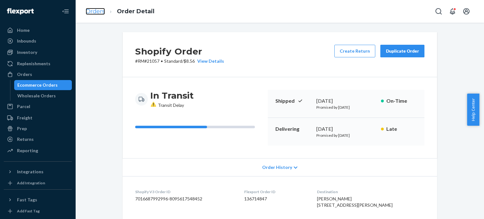
click at [102, 10] on link "Orders" at bounding box center [95, 11] width 19 height 7
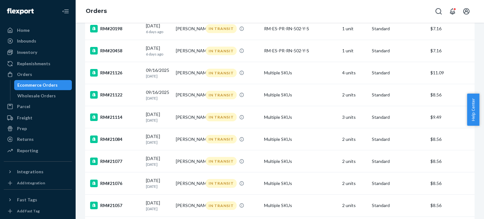
scroll to position [480, 0]
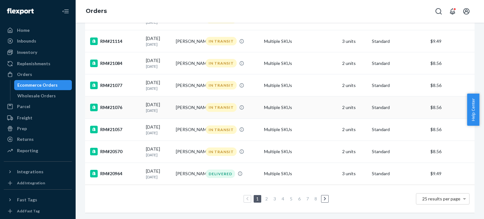
click at [113, 104] on div "RM#21076" at bounding box center [115, 108] width 51 height 8
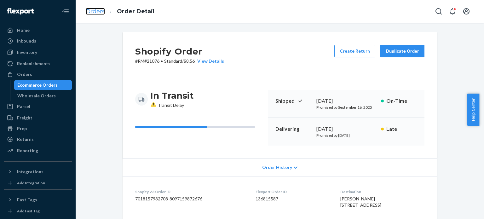
click at [101, 13] on link "Orders" at bounding box center [95, 11] width 19 height 7
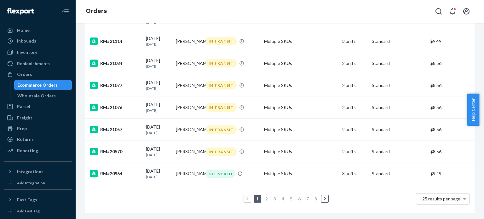
scroll to position [473, 0]
click at [112, 104] on div "RM#21076" at bounding box center [115, 108] width 51 height 8
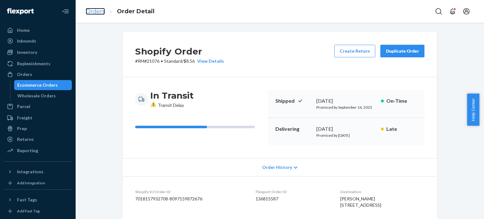
click at [100, 11] on link "Orders" at bounding box center [95, 11] width 19 height 7
